Goal: Task Accomplishment & Management: Complete application form

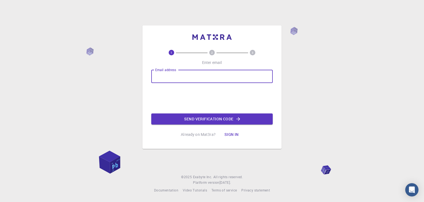
type input "[EMAIL_ADDRESS][DOMAIN_NAME]"
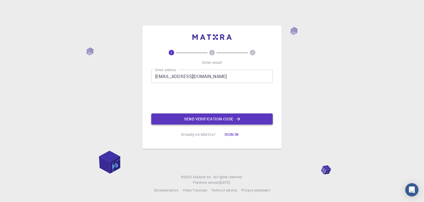
click at [209, 121] on button "Send verification code" at bounding box center [212, 118] width 122 height 11
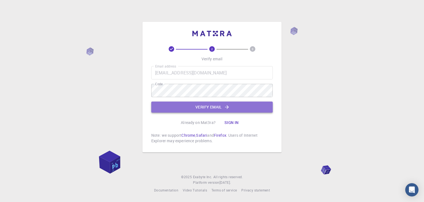
click at [212, 105] on button "Verify email" at bounding box center [212, 106] width 122 height 11
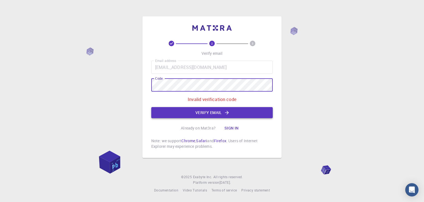
click at [207, 113] on button "Verify email" at bounding box center [212, 112] width 122 height 11
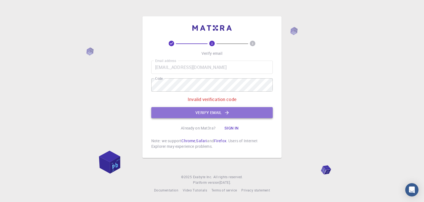
click at [249, 110] on button "Verify email" at bounding box center [212, 112] width 122 height 11
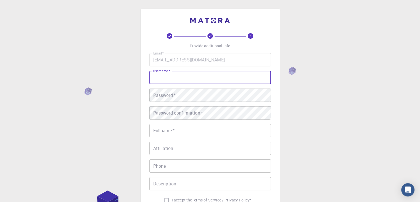
click at [225, 79] on input "username   *" at bounding box center [210, 77] width 122 height 13
type input "Reality8080"
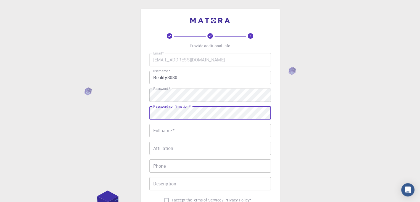
click at [214, 131] on input "Fullname   *" at bounding box center [210, 130] width 122 height 13
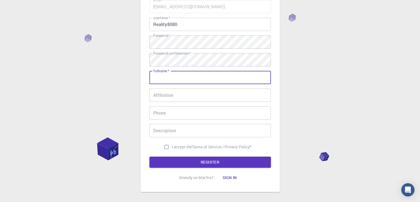
scroll to position [52, 0]
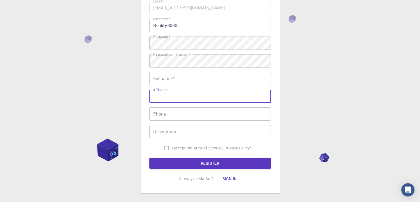
click at [220, 101] on input "Affiliation" at bounding box center [210, 96] width 122 height 13
click at [203, 76] on input "Fullname   *" at bounding box center [210, 78] width 122 height 13
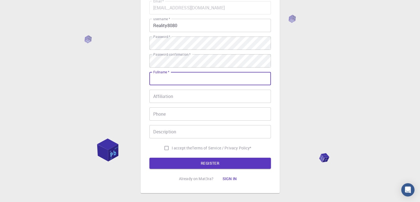
click at [206, 81] on input "Fullname   *" at bounding box center [210, 78] width 122 height 13
type input "[PERSON_NAME] [PERSON_NAME]"
click at [311, 77] on div "3 Provide additional info Email   * 23110286@student.hcmute.edu.vn Email   * us…" at bounding box center [210, 88] width 420 height 281
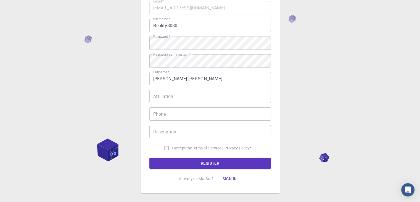
click at [172, 147] on span "I accept the" at bounding box center [182, 148] width 20 height 6
click at [172, 147] on input "I accept the Terms of Service / Privacy Policy *" at bounding box center [166, 148] width 11 height 11
checkbox input "true"
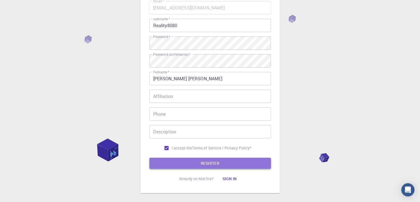
click at [208, 162] on button "REGISTER" at bounding box center [210, 163] width 122 height 11
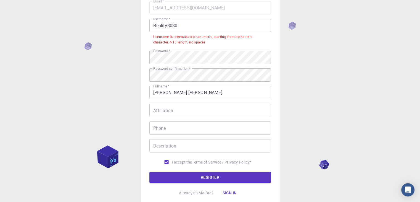
click at [156, 26] on input "Reality8080" at bounding box center [210, 25] width 122 height 13
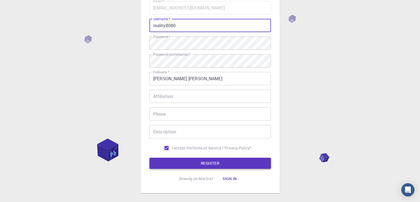
type input "reality8080"
click at [225, 164] on button "REGISTER" at bounding box center [210, 163] width 122 height 11
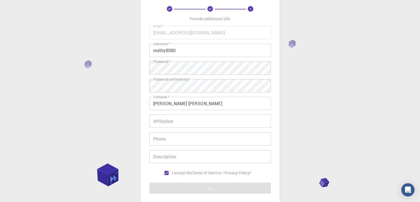
scroll to position [80, 0]
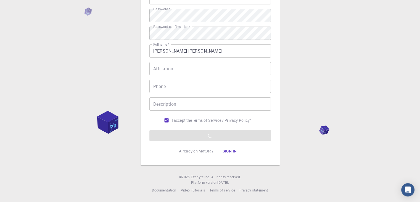
click at [248, 136] on form "Email   * 23110286@student.hcmute.edu.vn Email   * username   * reality8080 use…" at bounding box center [210, 56] width 122 height 167
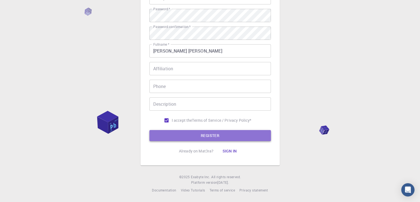
click at [249, 138] on button "REGISTER" at bounding box center [210, 135] width 122 height 11
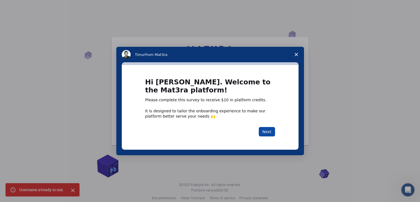
click at [269, 134] on button "Next" at bounding box center [267, 131] width 16 height 9
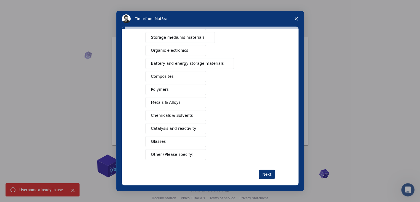
scroll to position [64, 0]
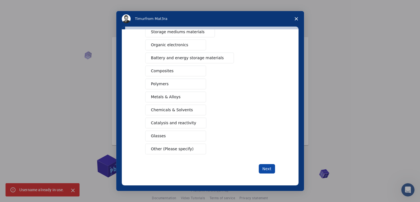
click at [262, 168] on button "Next" at bounding box center [267, 168] width 16 height 9
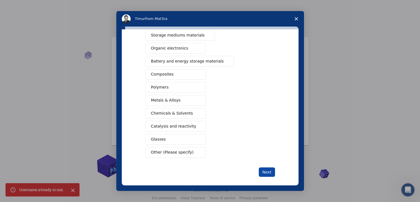
scroll to position [70, 0]
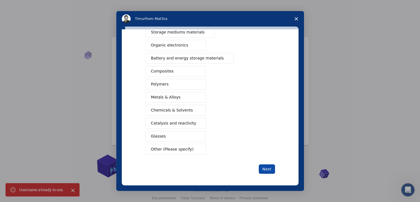
click at [265, 170] on button "Next" at bounding box center [267, 168] width 16 height 9
click at [266, 164] on button "Next" at bounding box center [267, 168] width 16 height 9
click at [267, 169] on button "Next" at bounding box center [267, 168] width 16 height 9
click at [261, 169] on button "Next" at bounding box center [267, 168] width 16 height 9
click at [264, 166] on button "Next" at bounding box center [267, 168] width 16 height 9
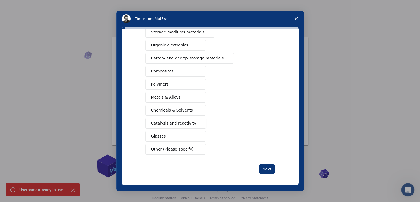
drag, startPoint x: 183, startPoint y: 149, endPoint x: 186, endPoint y: 151, distance: 3.2
click at [183, 149] on span "Other (Please specify)" at bounding box center [172, 149] width 43 height 6
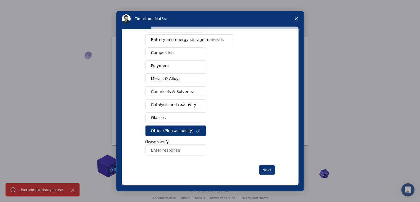
scroll to position [83, 0]
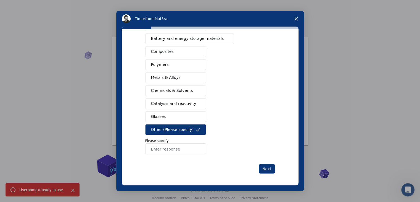
click at [189, 146] on input "Enter response" at bounding box center [175, 148] width 61 height 11
type input "Artificial Intellegent"
click at [265, 167] on button "Next" at bounding box center [267, 168] width 16 height 9
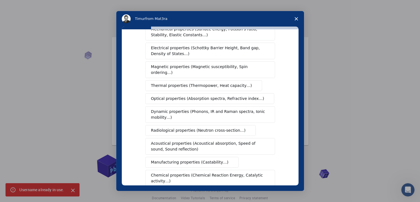
scroll to position [92, 0]
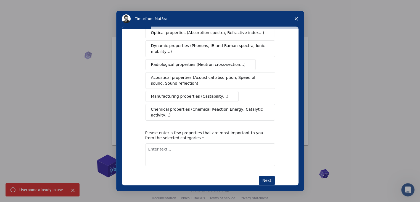
click at [201, 143] on textarea "Enter text..." at bounding box center [210, 154] width 130 height 23
click at [196, 143] on textarea "Enter text..." at bounding box center [210, 154] width 130 height 23
type textarea "Nothing"
click at [269, 175] on button "Next" at bounding box center [267, 179] width 16 height 9
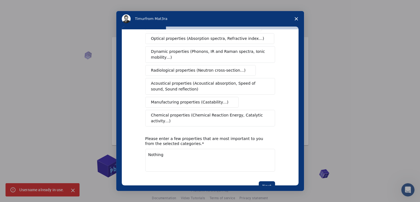
scroll to position [99, 0]
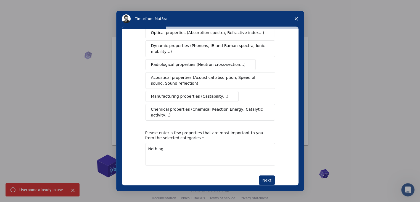
click at [191, 143] on textarea "Nothing" at bounding box center [210, 154] width 130 height 23
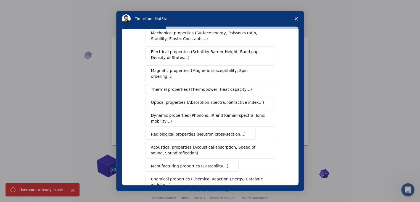
scroll to position [0, 0]
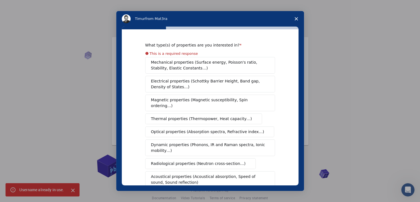
click at [186, 63] on span "Mechanical properties (Surface energy, Poisson's ratio, Stability, Elastic Cons…" at bounding box center [208, 65] width 115 height 12
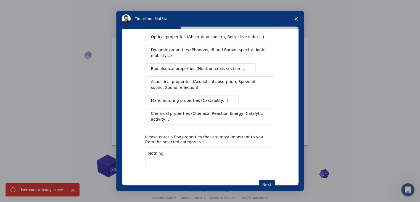
scroll to position [92, 0]
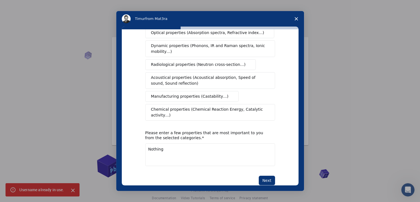
click at [206, 106] on span "Chemical properties (Chemical Reaction Energy, Catalytic activity…)" at bounding box center [208, 112] width 114 height 12
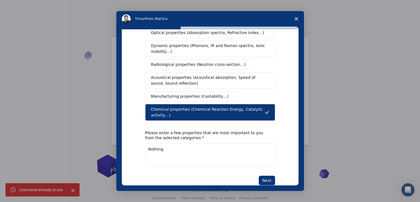
click at [195, 93] on span "Manufacturing properties (Castability…)" at bounding box center [190, 96] width 78 height 6
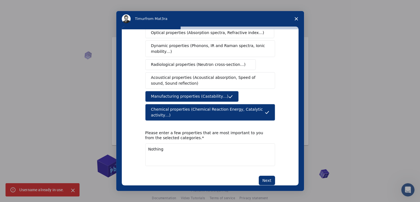
click at [197, 75] on span "Acoustical properties (Acoustical absorption, Speed of sound, Sound reflection)" at bounding box center [208, 81] width 115 height 12
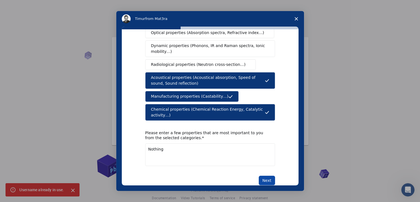
click at [265, 175] on button "Next" at bounding box center [267, 179] width 16 height 9
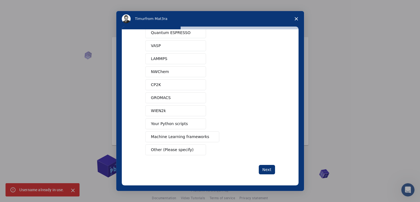
scroll to position [24, 0]
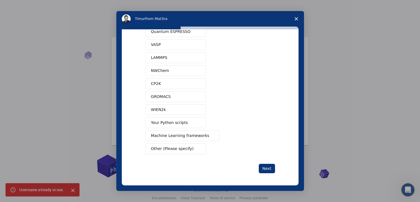
click at [177, 146] on span "Other (Please specify)" at bounding box center [172, 149] width 43 height 6
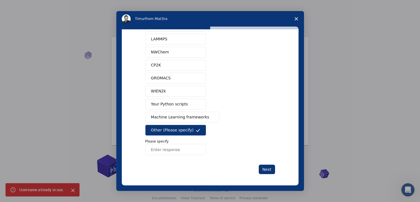
scroll to position [43, 0]
click at [170, 146] on input "Enter response" at bounding box center [175, 148] width 61 height 11
click at [185, 111] on button "Machine Learning frameworks" at bounding box center [182, 116] width 74 height 11
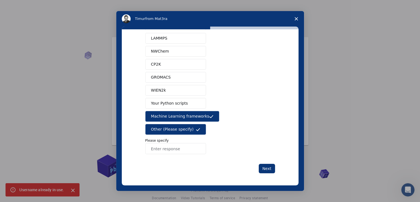
click at [189, 126] on button "Other (Please specify)" at bounding box center [175, 129] width 61 height 11
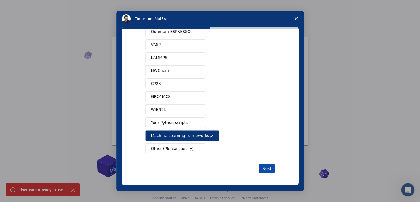
click at [263, 166] on button "Next" at bounding box center [267, 168] width 16 height 9
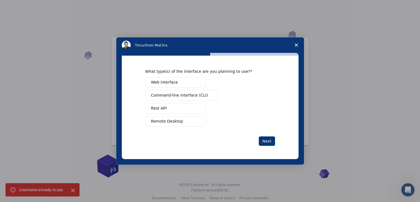
click at [178, 90] on button "Command-line interface (CLI)" at bounding box center [181, 95] width 73 height 11
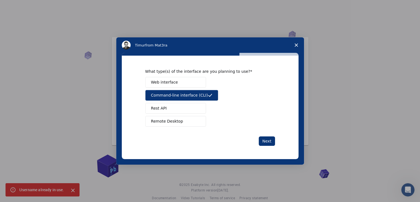
click at [184, 82] on button "Web interface" at bounding box center [175, 82] width 61 height 11
click at [188, 109] on button "Rest API" at bounding box center [175, 108] width 61 height 11
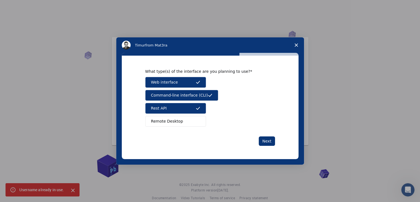
click at [186, 124] on button "Remote Desktop" at bounding box center [175, 121] width 61 height 11
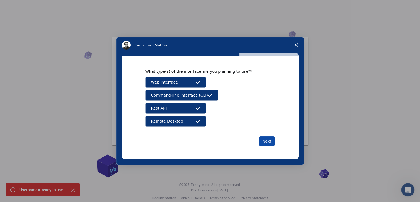
click at [265, 141] on button "Next" at bounding box center [267, 140] width 16 height 9
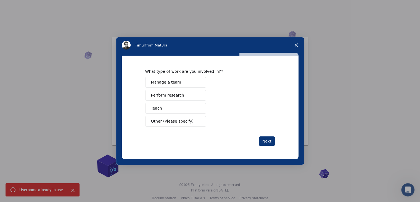
click at [171, 80] on span "Manage a team" at bounding box center [166, 82] width 30 height 6
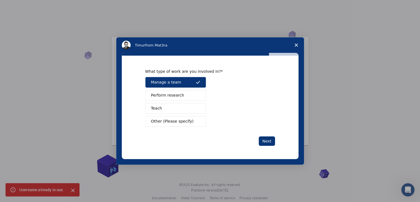
click at [178, 94] on span "Perform research" at bounding box center [167, 95] width 33 height 6
click at [179, 105] on button "Teach" at bounding box center [175, 108] width 61 height 11
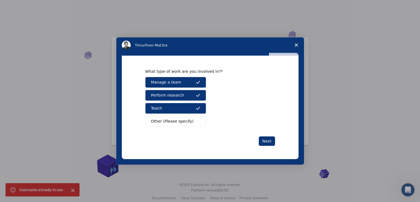
click at [188, 121] on button "Other (Please specify)" at bounding box center [175, 121] width 61 height 11
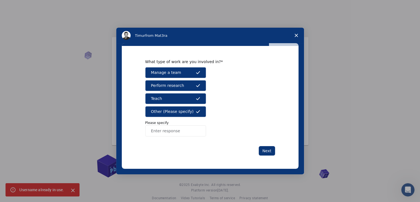
click at [189, 117] on div "Manage a team Perform research Teach Other (Please specify) Please specify" at bounding box center [210, 101] width 130 height 69
click at [203, 113] on button "Other (Please specify)" at bounding box center [175, 111] width 61 height 11
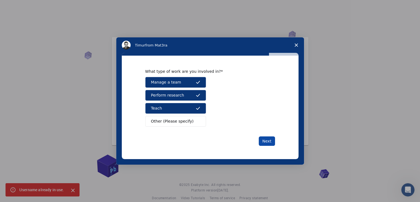
click at [267, 142] on button "Next" at bounding box center [267, 140] width 16 height 9
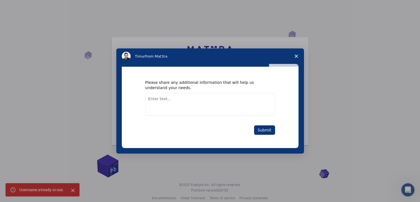
click at [200, 103] on textarea "Enter text..." at bounding box center [210, 104] width 130 height 23
click at [261, 131] on button "Submit" at bounding box center [264, 129] width 21 height 9
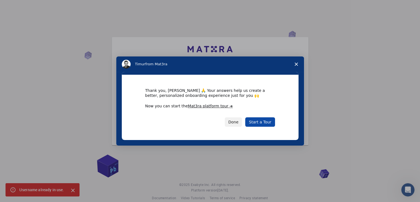
click at [258, 122] on link "Start a Tour" at bounding box center [260, 121] width 30 height 9
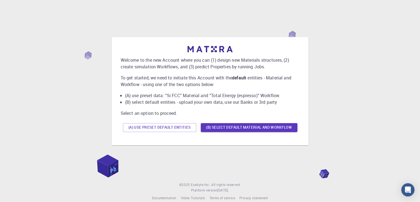
click at [252, 76] on p "To get started, we need to initiate this Account with the default entities - Ma…" at bounding box center [210, 80] width 179 height 13
click at [182, 128] on button "(A) Use preset default entities" at bounding box center [160, 127] width 74 height 9
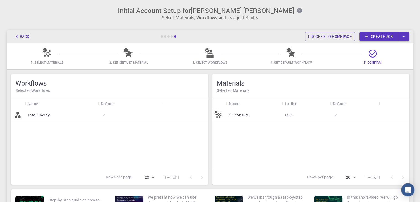
click at [48, 117] on p "Total Energy" at bounding box center [39, 115] width 22 height 6
